Goal: Navigation & Orientation: Find specific page/section

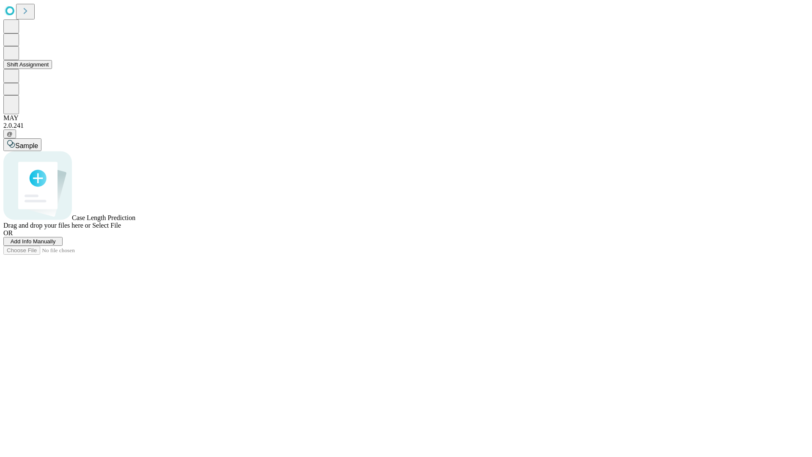
click at [52, 69] on button "Shift Assignment" at bounding box center [27, 64] width 49 height 9
